Goal: Information Seeking & Learning: Find specific fact

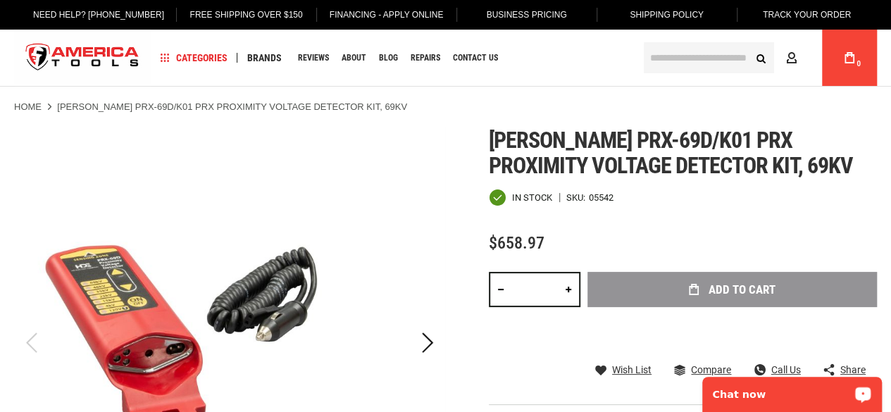
click at [734, 400] on p "Chat now" at bounding box center [781, 394] width 139 height 11
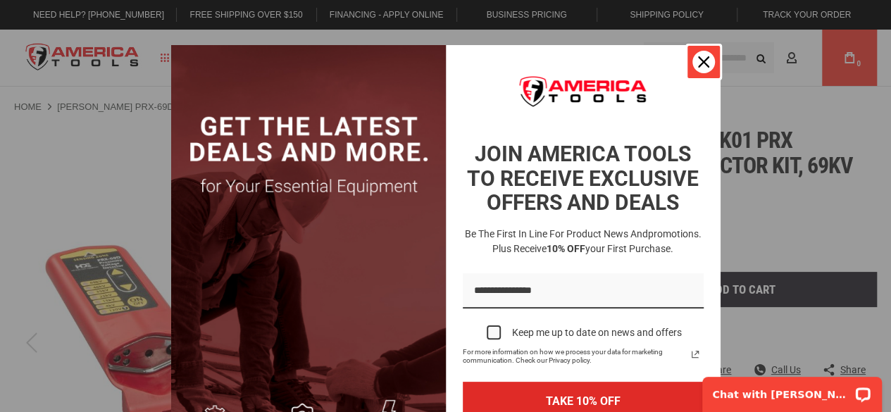
click at [698, 62] on icon "close icon" at bounding box center [703, 61] width 11 height 11
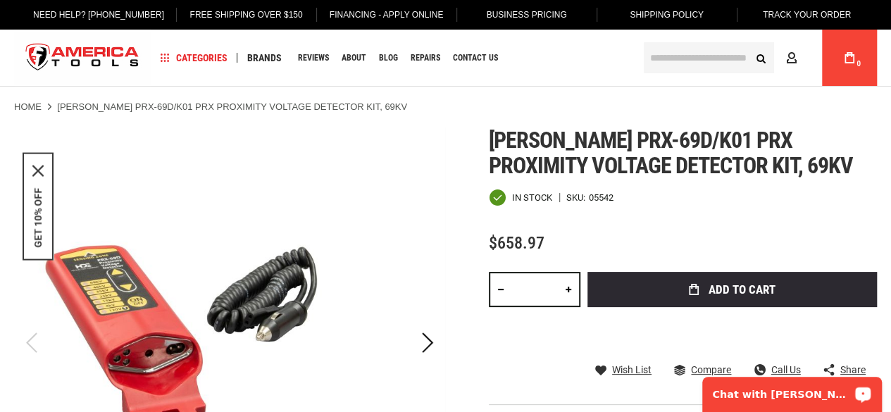
click at [742, 403] on div "Chat with [PERSON_NAME]" at bounding box center [792, 394] width 180 height 35
copy span "prx-69d"
drag, startPoint x: 583, startPoint y: 139, endPoint x: 655, endPoint y: 142, distance: 71.9
click at [655, 142] on span "[PERSON_NAME] prx-69d/k01 prx proximity voltage detector kit, 69kv" at bounding box center [671, 153] width 364 height 52
copy span "658.97"
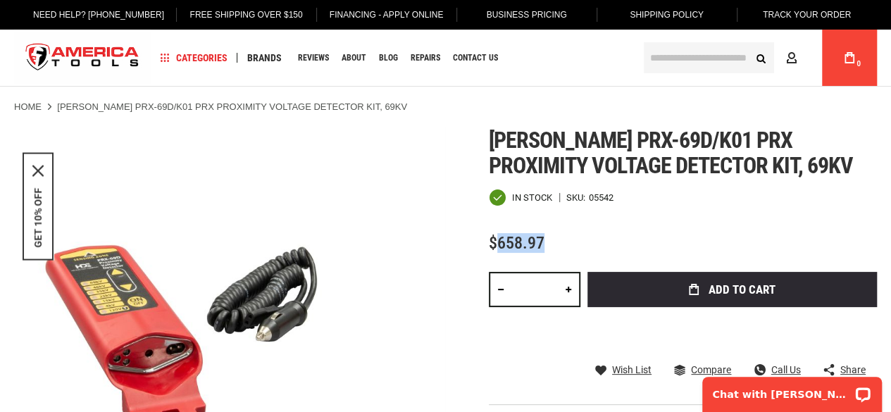
drag, startPoint x: 497, startPoint y: 238, endPoint x: 555, endPoint y: 239, distance: 58.4
click at [555, 239] on div "$658.97" at bounding box center [683, 243] width 388 height 18
click at [800, 393] on p "Chat with [PERSON_NAME]" at bounding box center [781, 394] width 139 height 11
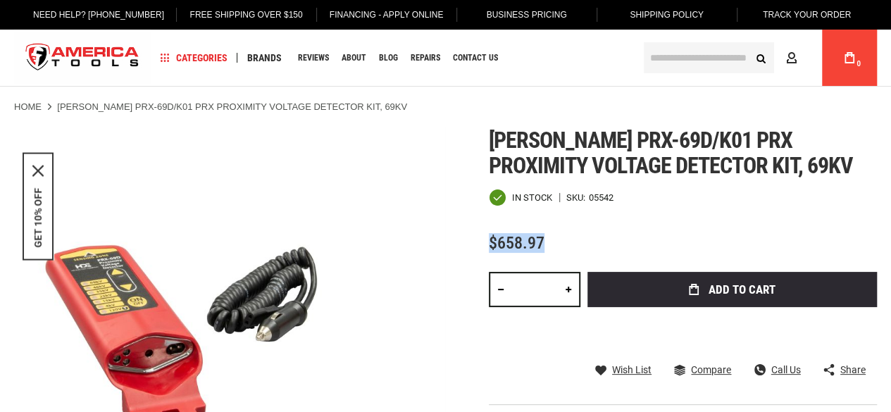
copy span "$658.97"
drag, startPoint x: 488, startPoint y: 237, endPoint x: 553, endPoint y: 241, distance: 64.9
click at [553, 241] on div "$658.97" at bounding box center [683, 243] width 388 height 18
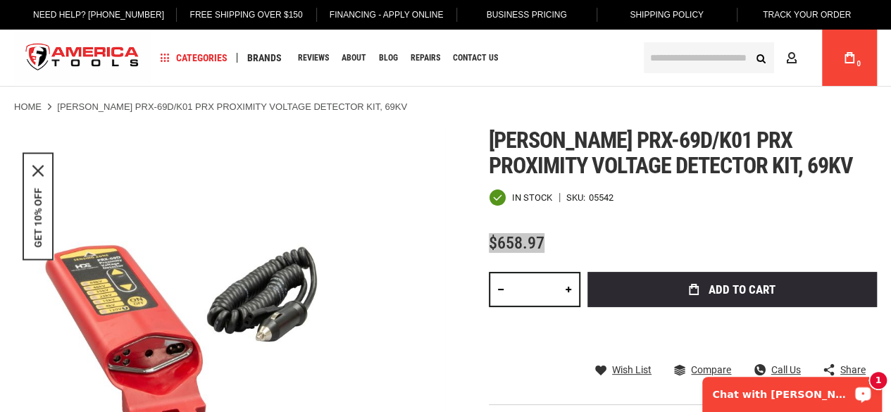
click at [755, 405] on div "1 Chat with [PERSON_NAME]" at bounding box center [792, 394] width 180 height 35
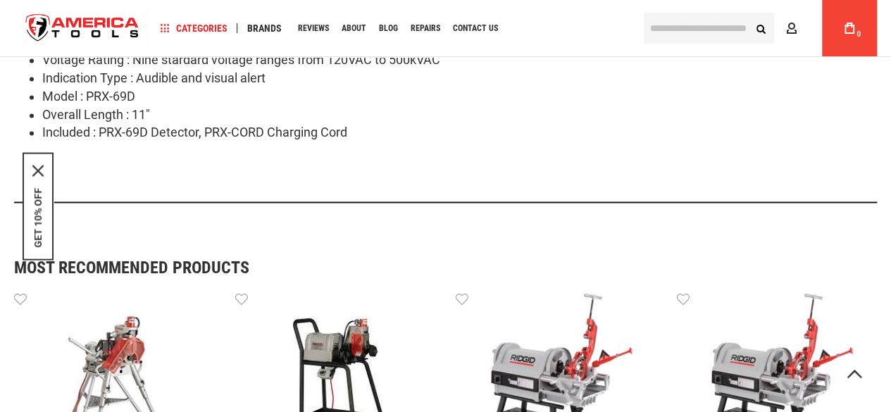
scroll to position [1056, 0]
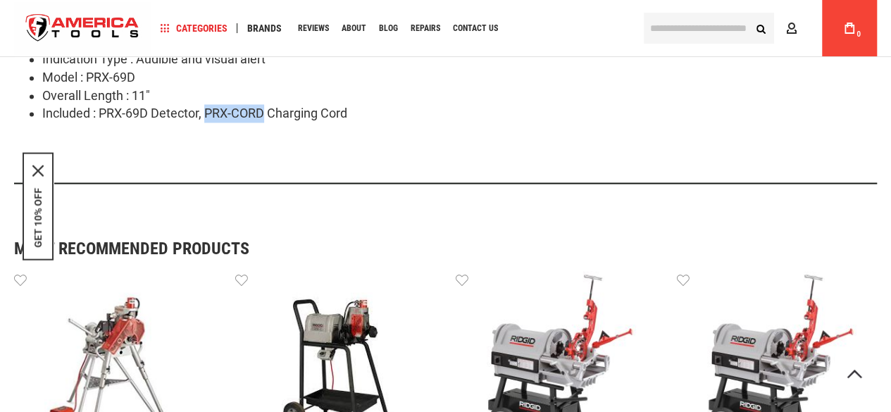
copy li "PRX-CORD"
drag, startPoint x: 208, startPoint y: 114, endPoint x: 266, endPoint y: 120, distance: 58.7
click at [266, 120] on li "Included : PRX-69D Detector, PRX-CORD Charging Cord" at bounding box center [459, 113] width 834 height 18
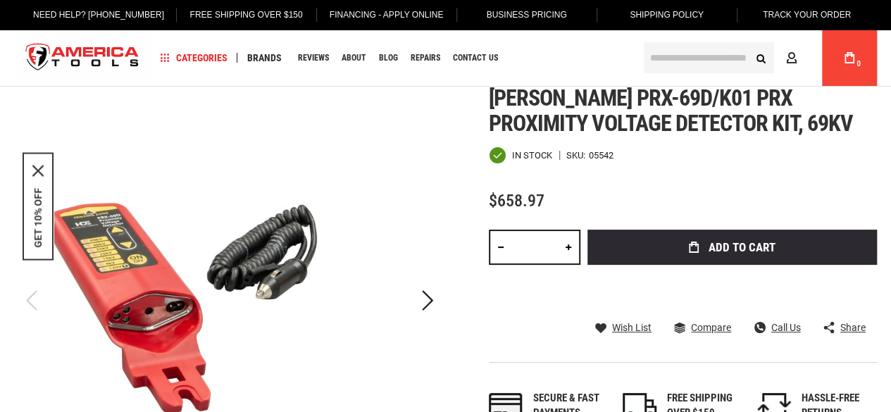
scroll to position [0, 0]
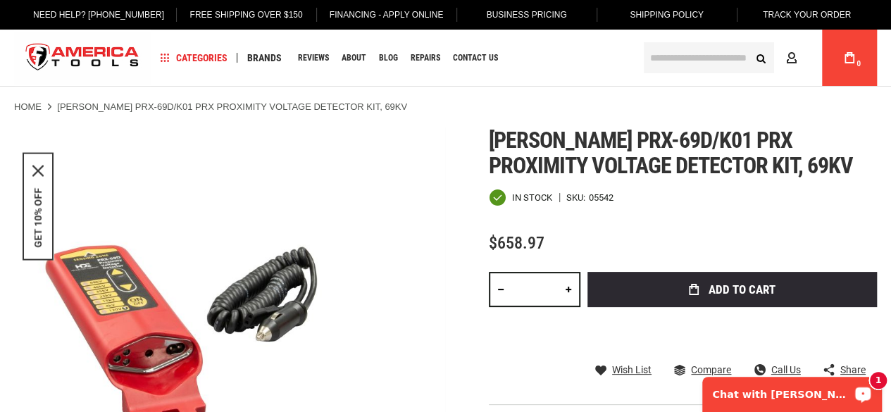
click at [795, 403] on div "1 Chat with [PERSON_NAME]" at bounding box center [792, 394] width 180 height 35
click at [505, 244] on span "$658.97" at bounding box center [517, 243] width 56 height 20
copy div "$658.97 Total: $ 658.97 Qty"
